Goal: Find specific page/section: Find specific page/section

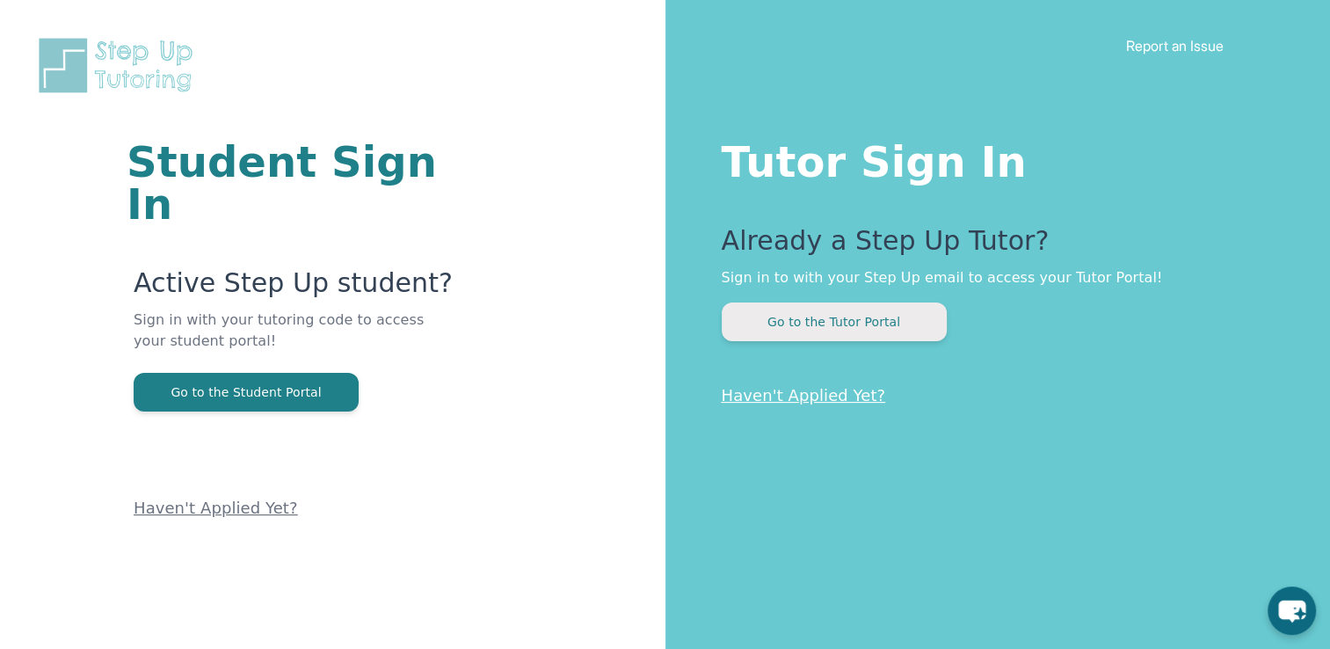
click at [798, 318] on button "Go to the Tutor Portal" at bounding box center [834, 321] width 225 height 39
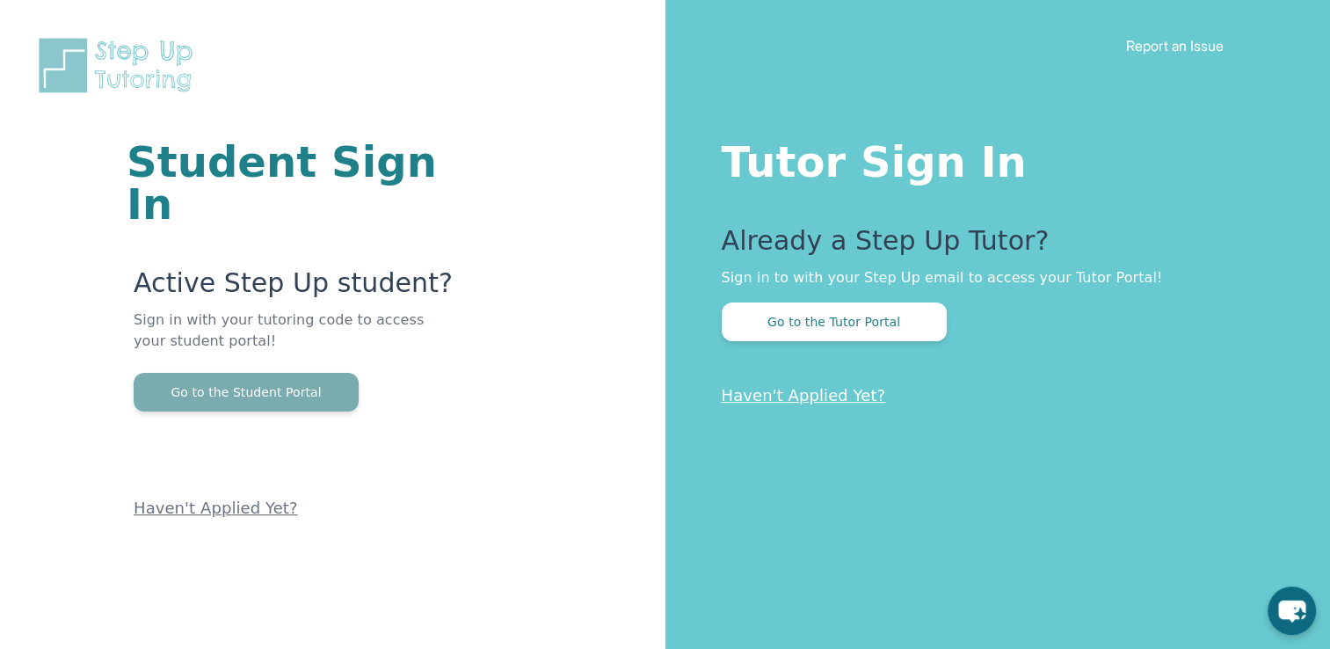
click at [200, 373] on button "Go to the Student Portal" at bounding box center [246, 392] width 225 height 39
